Goal: Communication & Community: Answer question/provide support

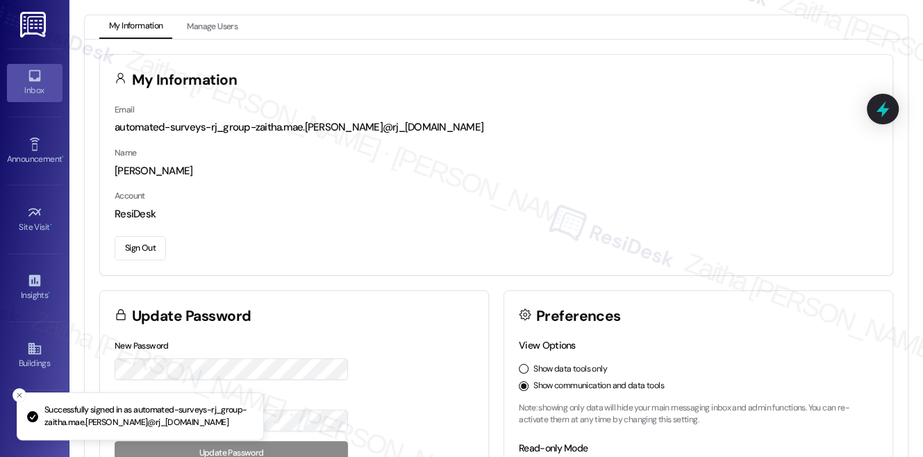
click at [28, 88] on div "Inbox" at bounding box center [34, 90] width 69 height 14
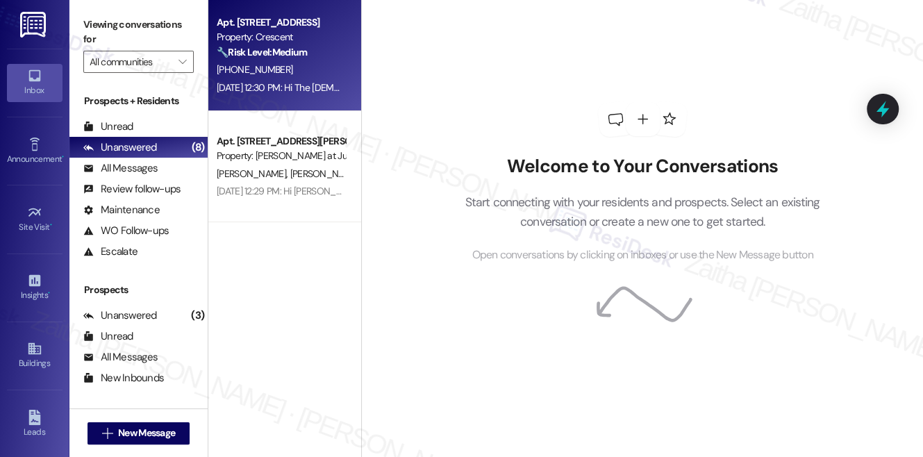
click at [318, 69] on div "[PHONE_NUMBER]" at bounding box center [280, 69] width 131 height 17
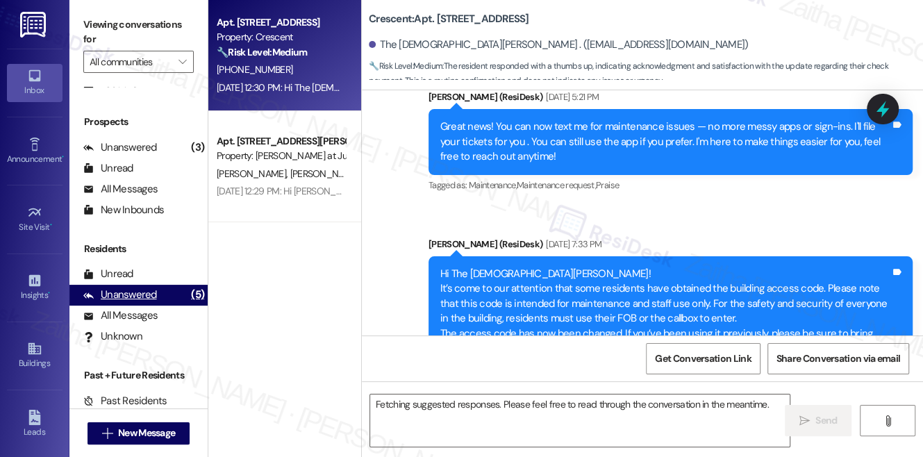
scroll to position [3639, 0]
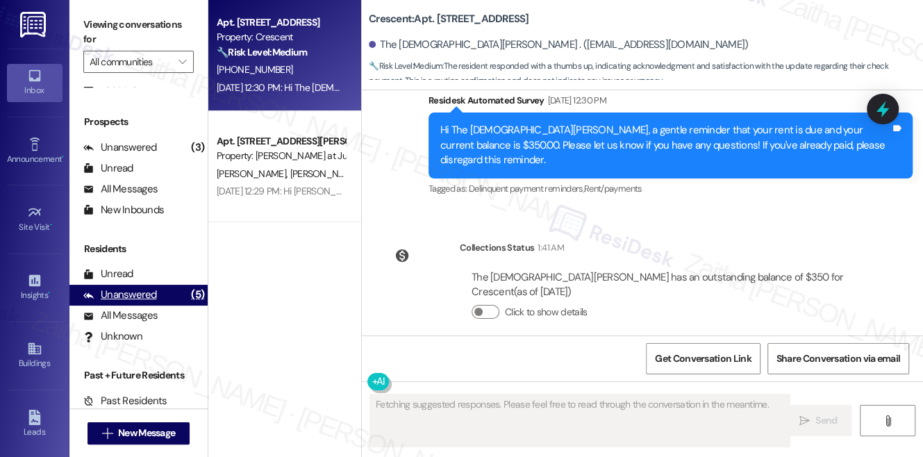
click at [144, 297] on div "Unanswered" at bounding box center [120, 294] width 74 height 15
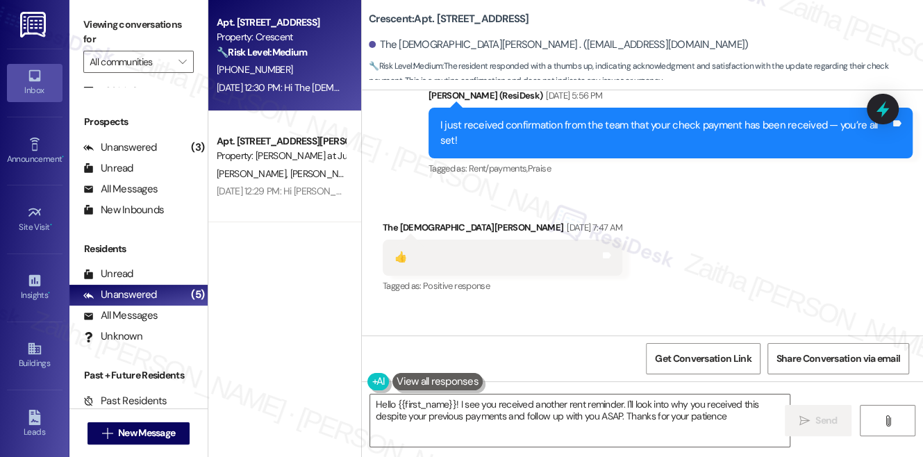
type textarea "Hello {{first_name}}! I see you received another rent reminder. I'll look into …"
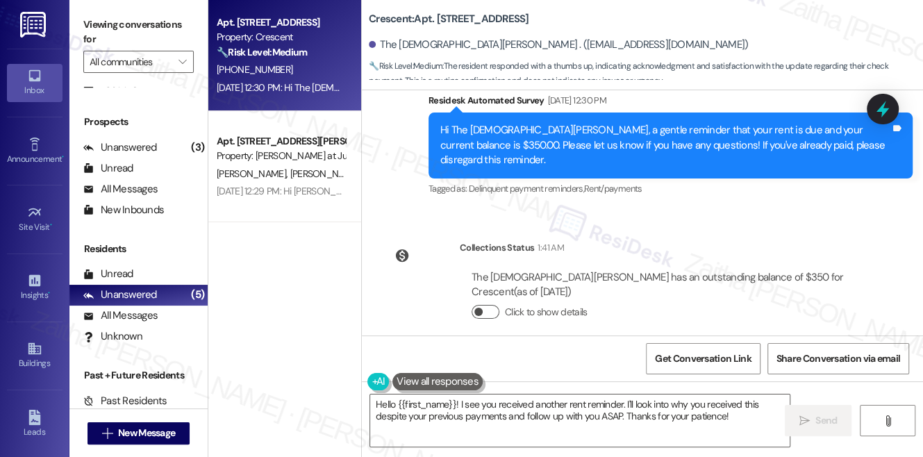
click at [487, 305] on button "Click to show details" at bounding box center [485, 312] width 28 height 14
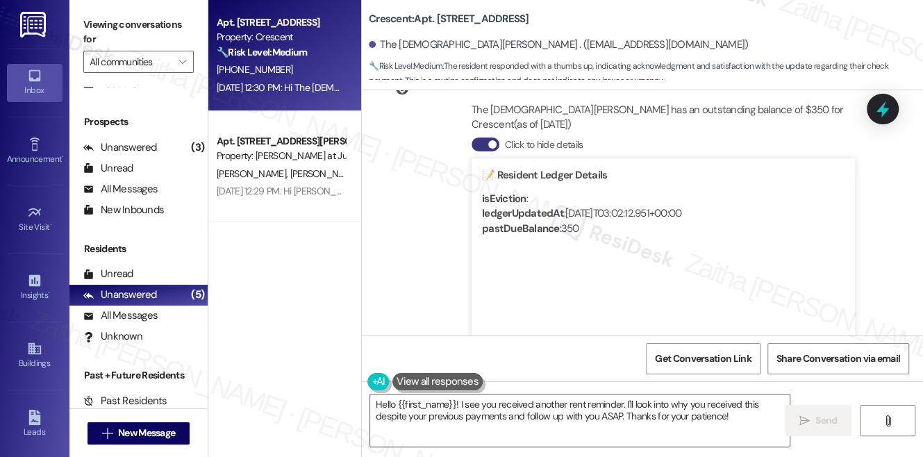
scroll to position [3785, 0]
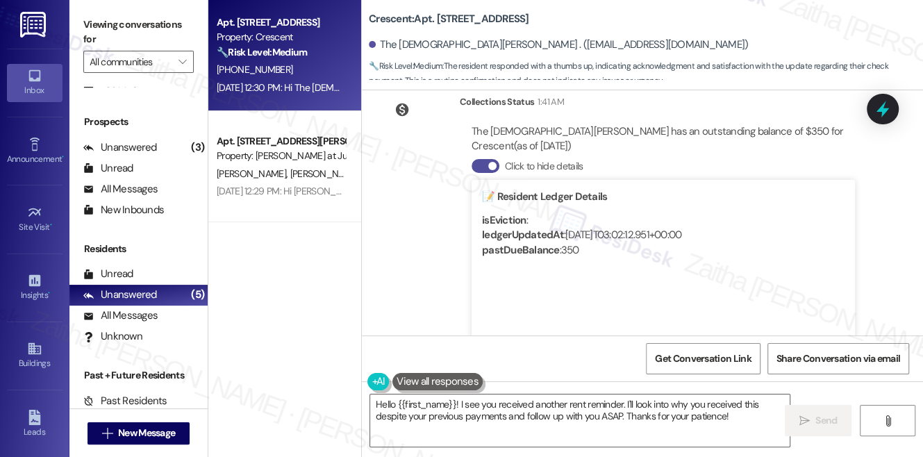
click at [477, 159] on button "Click to hide details" at bounding box center [485, 166] width 28 height 14
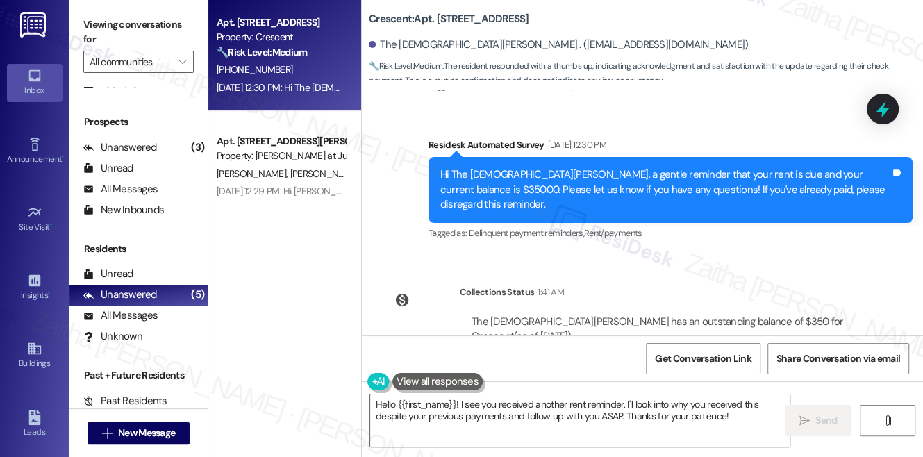
scroll to position [3639, 0]
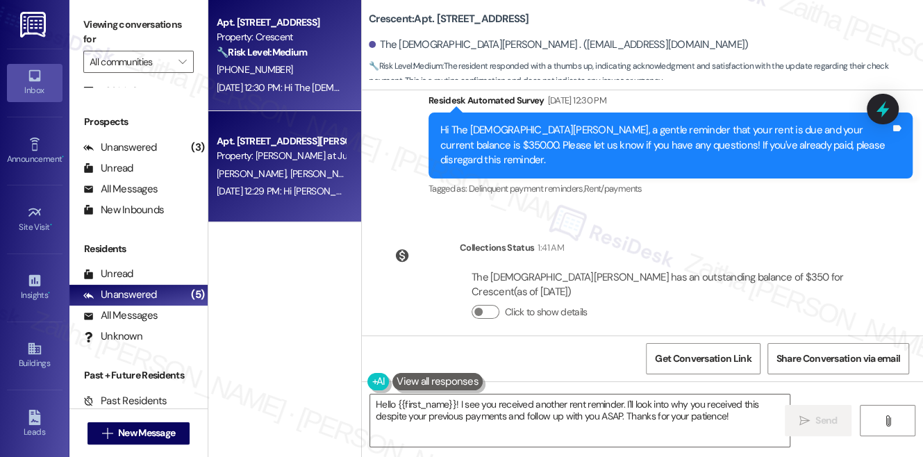
click at [322, 168] on div "[PERSON_NAME] [PERSON_NAME]" at bounding box center [280, 173] width 131 height 17
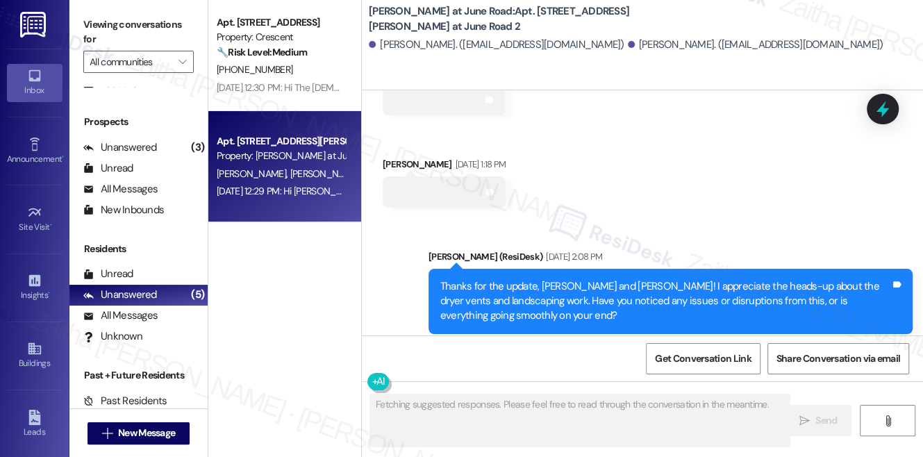
scroll to position [10958, 0]
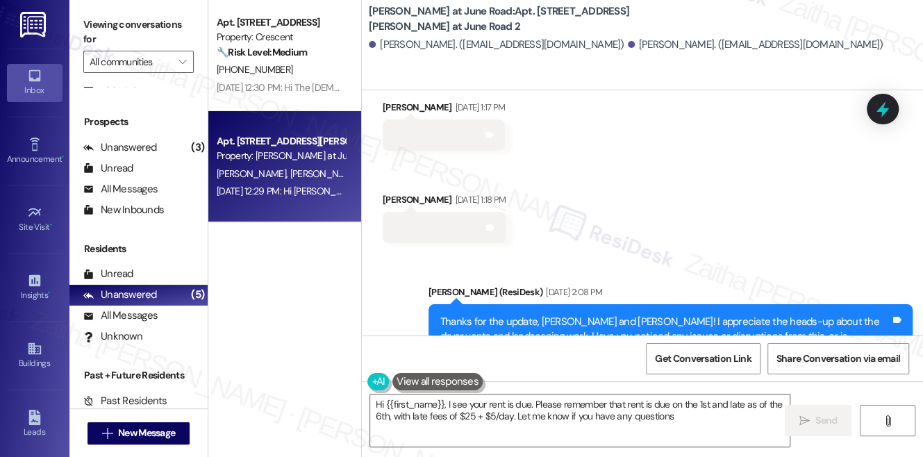
type textarea "Hi {{first_name}}, I see your rent is due. Please remember that rent is due on …"
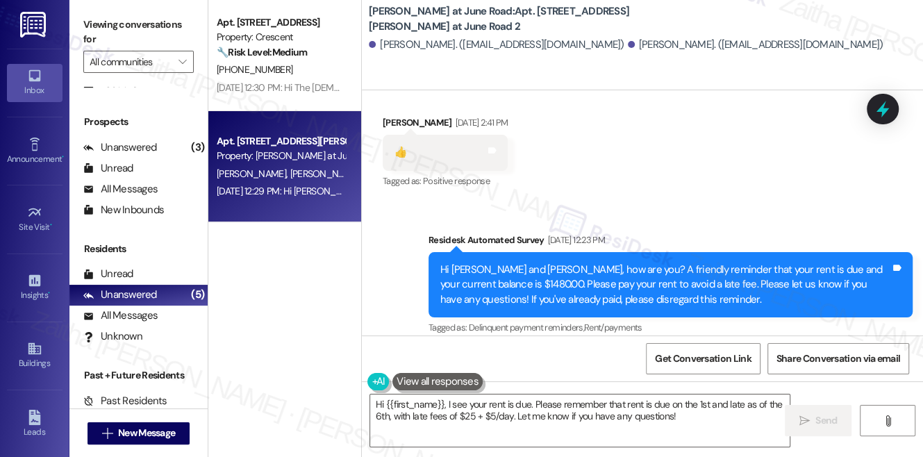
scroll to position [11381, 0]
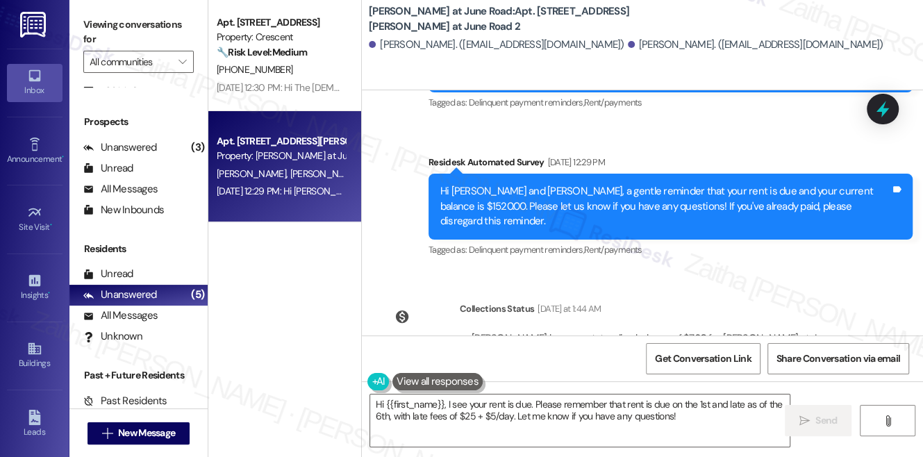
scroll to position [11507, 0]
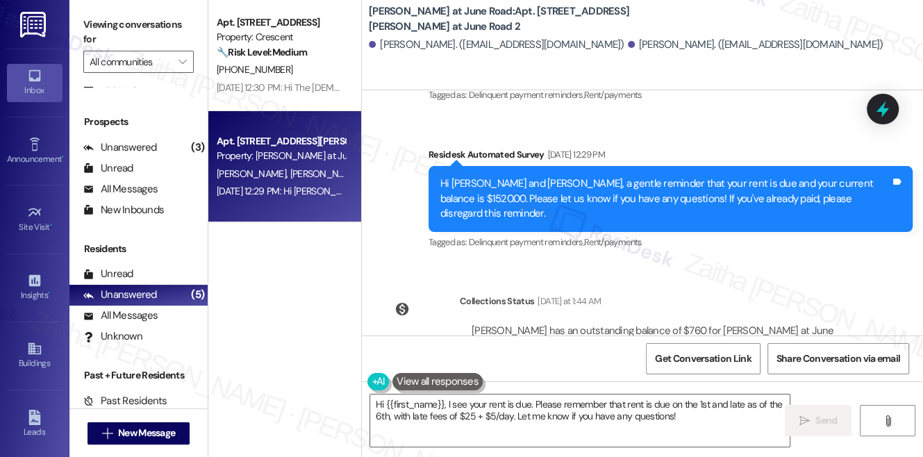
click at [479, 358] on button "Click to hide details" at bounding box center [485, 365] width 28 height 14
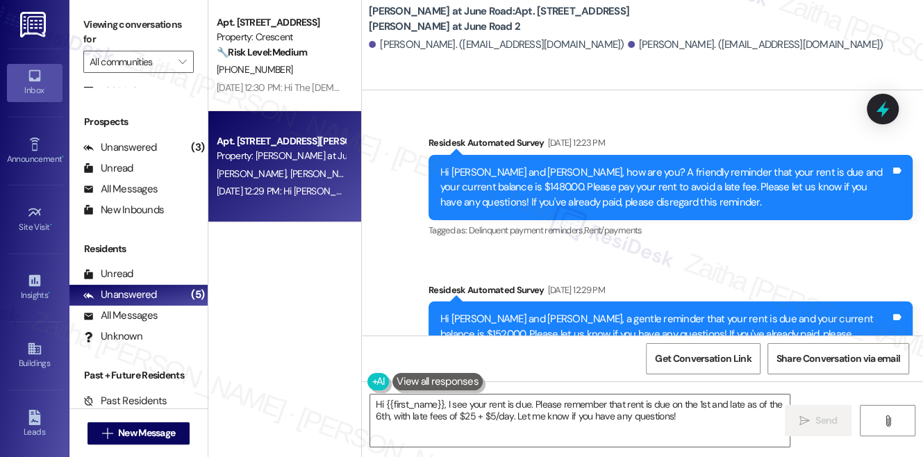
scroll to position [11381, 0]
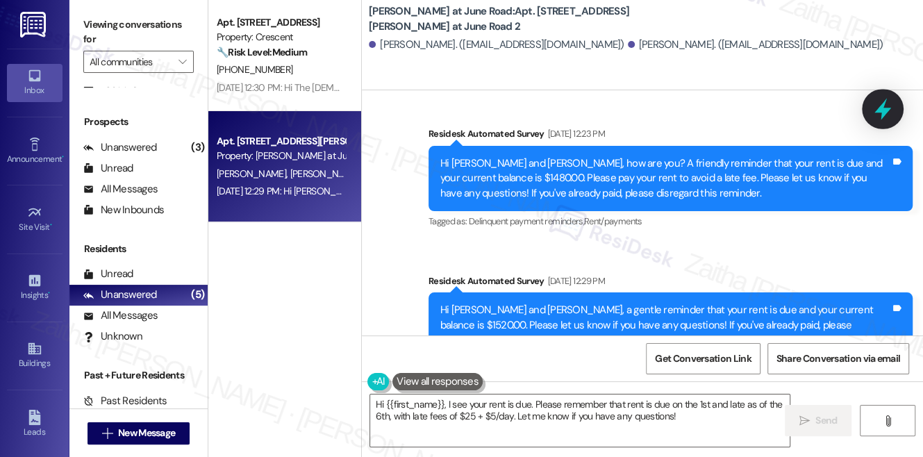
click at [875, 101] on icon at bounding box center [883, 109] width 24 height 24
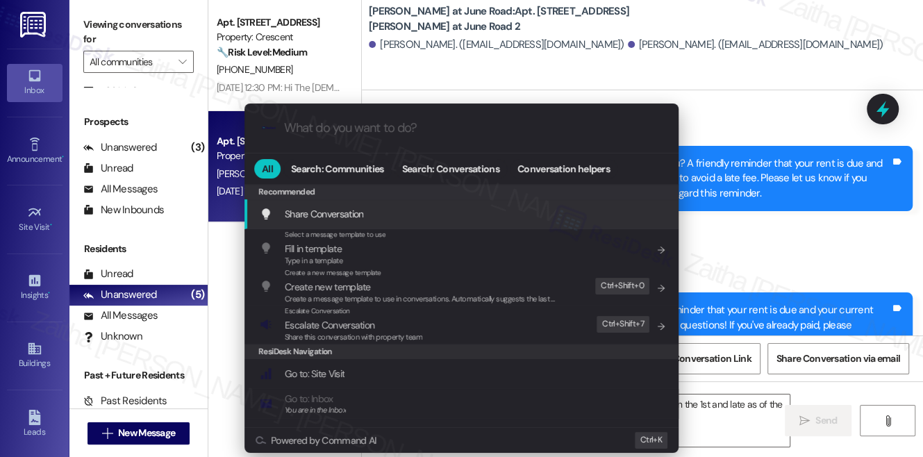
click at [776, 215] on div ".cls-1{fill:#0a055f;}.cls-2{fill:#0cc4c4;} resideskLogoBlueOrange All Search: C…" at bounding box center [461, 228] width 923 height 457
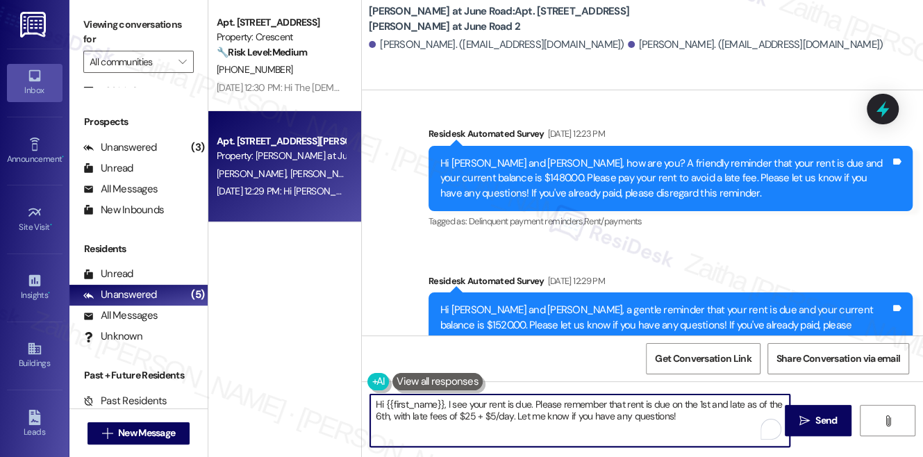
drag, startPoint x: 372, startPoint y: 404, endPoint x: 691, endPoint y: 439, distance: 320.6
click at [691, 439] on textarea "Hi {{first_name}}, I see your rent is due. Please remember that rent is due on …" at bounding box center [579, 420] width 419 height 52
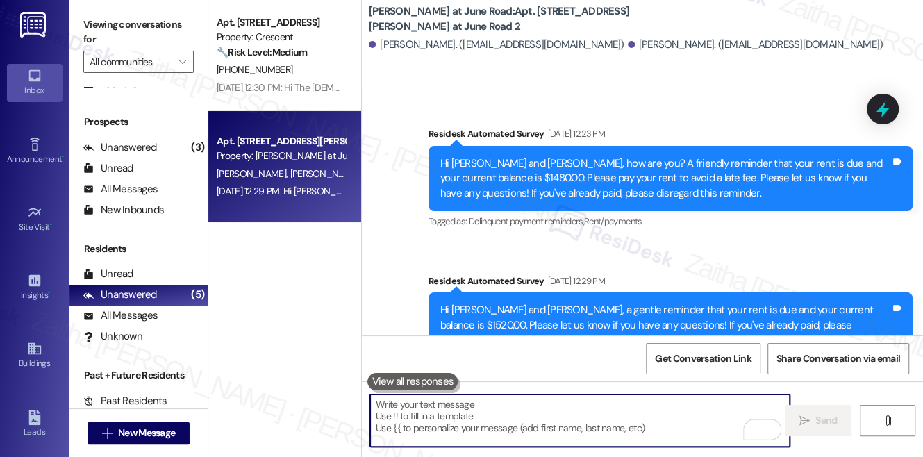
paste textarea "Hi {{first_name}}, just checking in to see how you're doing. Please don't hesit…"
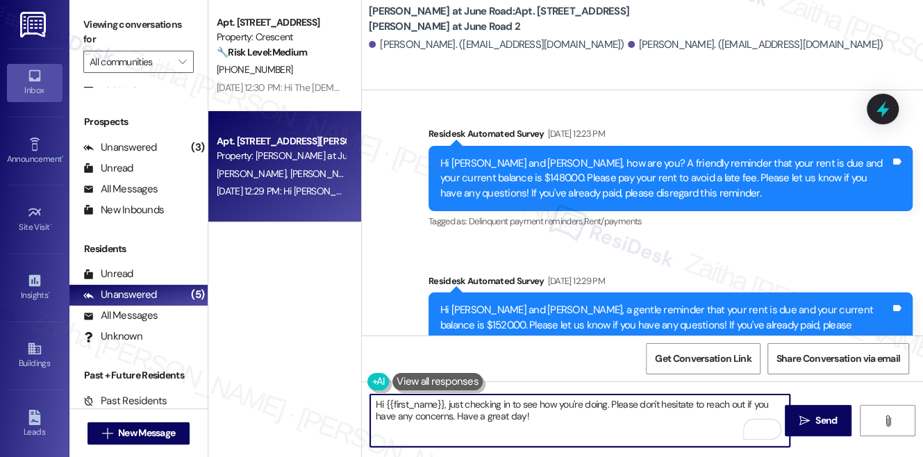
click at [559, 415] on textarea "Hi {{first_name}}, just checking in to see how you're doing. Please don't hesit…" at bounding box center [579, 420] width 419 height 52
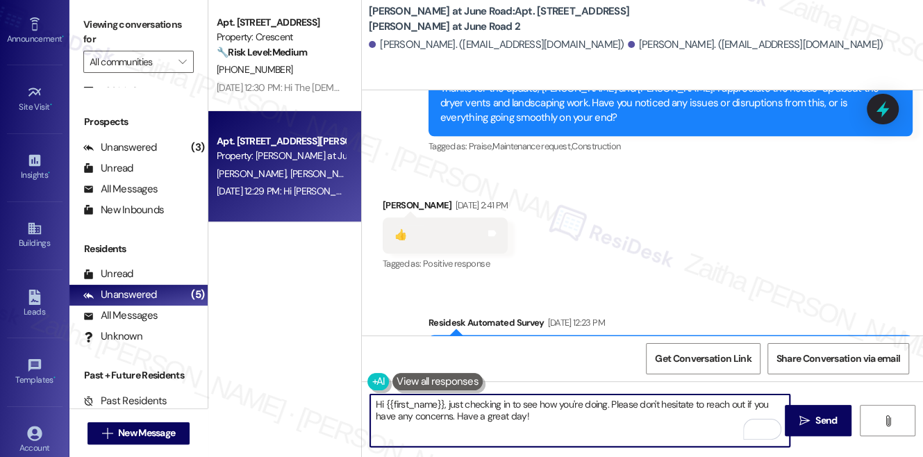
scroll to position [126, 0]
type textarea "Hi {{first_name}}, just checking in to see how you're doing. Please don't hesit…"
click at [37, 424] on icon at bounding box center [34, 427] width 15 height 15
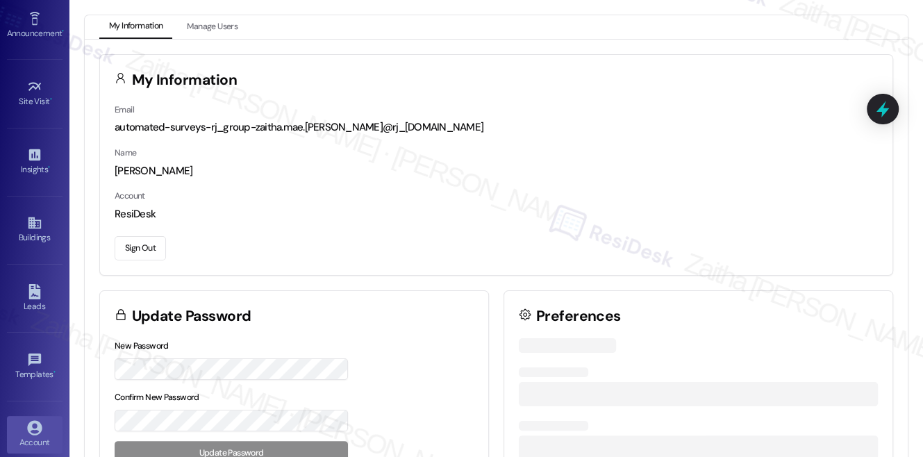
click at [148, 238] on button "Sign Out" at bounding box center [140, 248] width 51 height 24
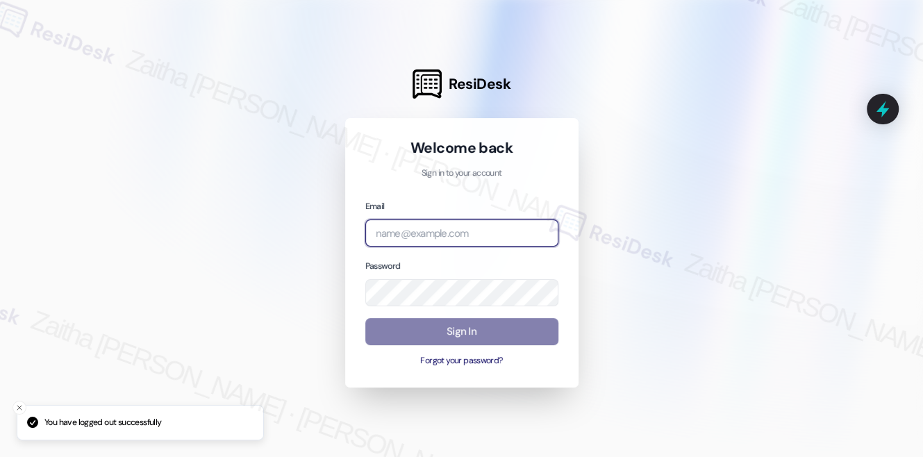
click at [417, 234] on input "email" at bounding box center [461, 232] width 193 height 27
type input "automated-surveys-grant_main-zaitha.mae.[PERSON_NAME]@grant_[DOMAIN_NAME]"
